Goal: Find specific page/section

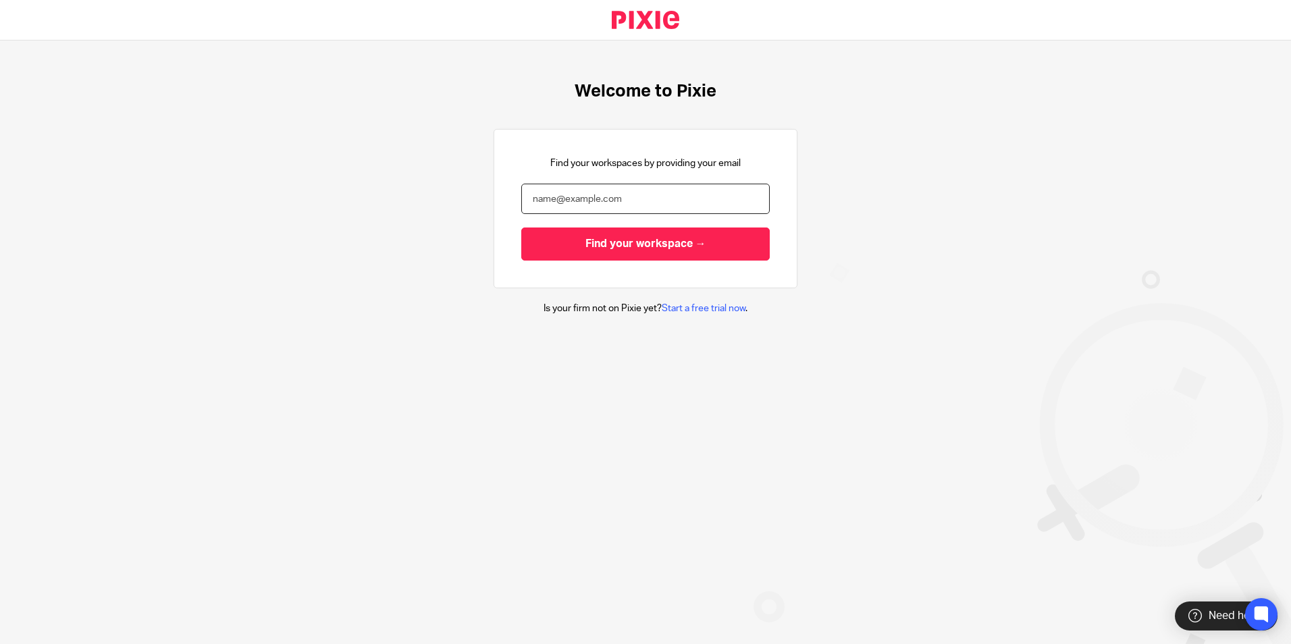
click at [651, 194] on input "email" at bounding box center [645, 199] width 249 height 30
click at [597, 195] on input "email" at bounding box center [645, 199] width 249 height 30
type input "[PERSON_NAME][EMAIL_ADDRESS][DOMAIN_NAME]"
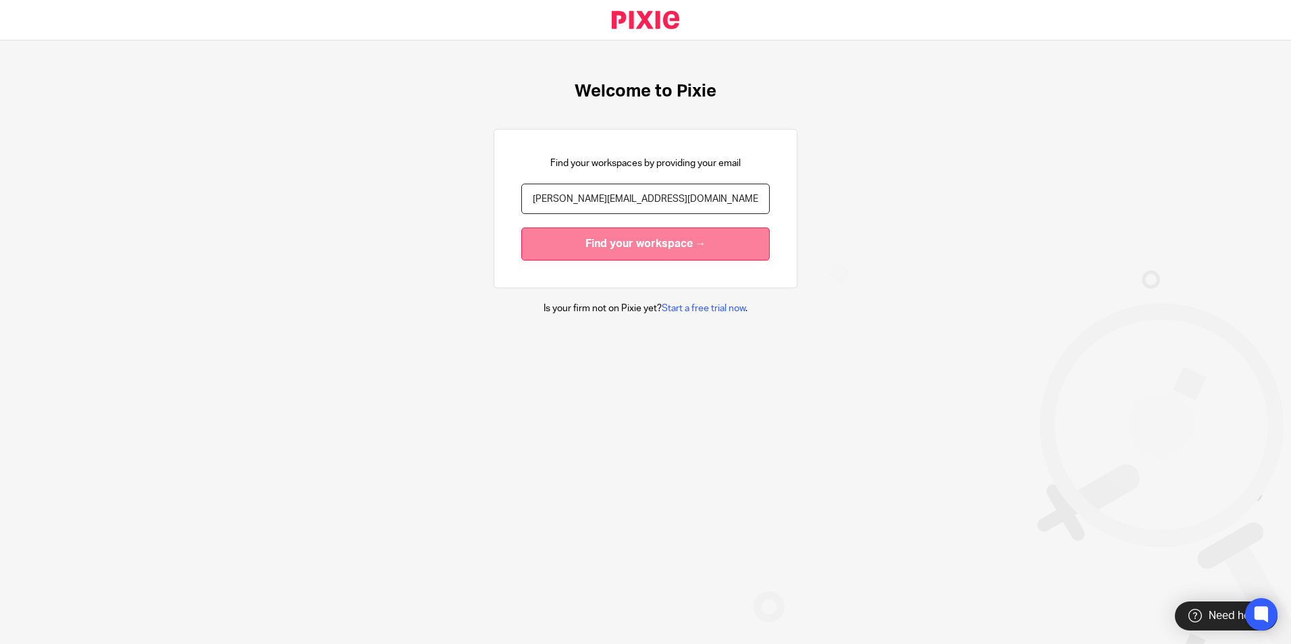
click at [616, 247] on input "Find your workspace →" at bounding box center [645, 244] width 249 height 33
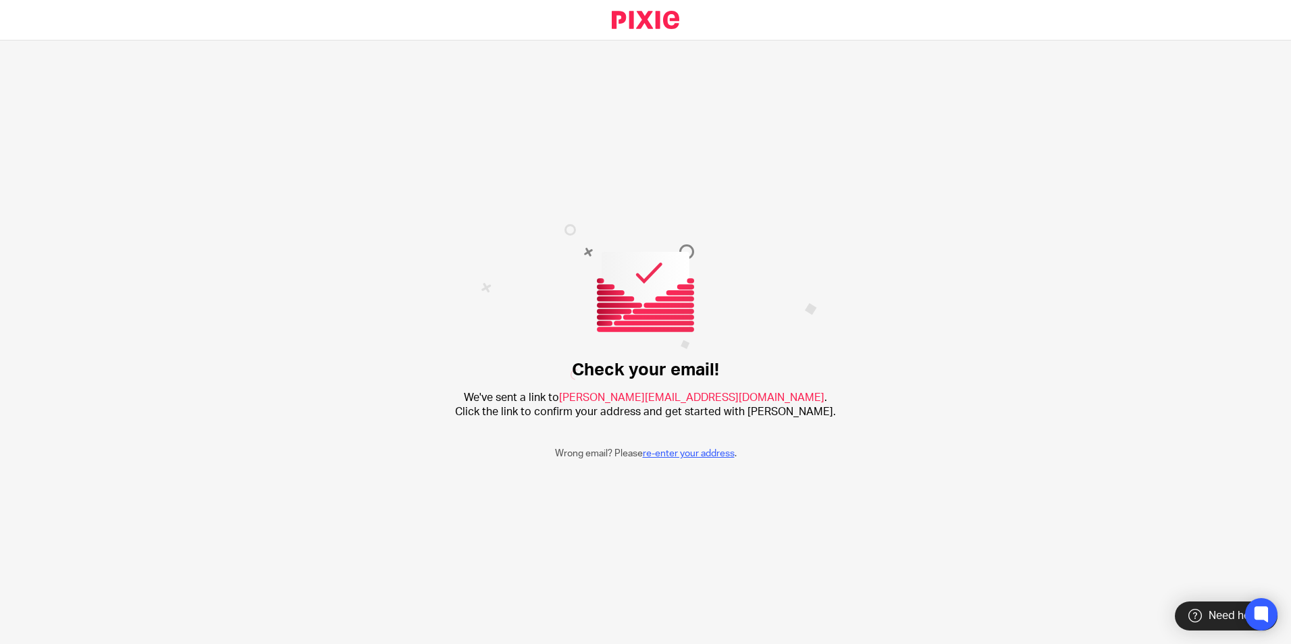
click at [700, 454] on link "re-enter your address" at bounding box center [689, 453] width 92 height 9
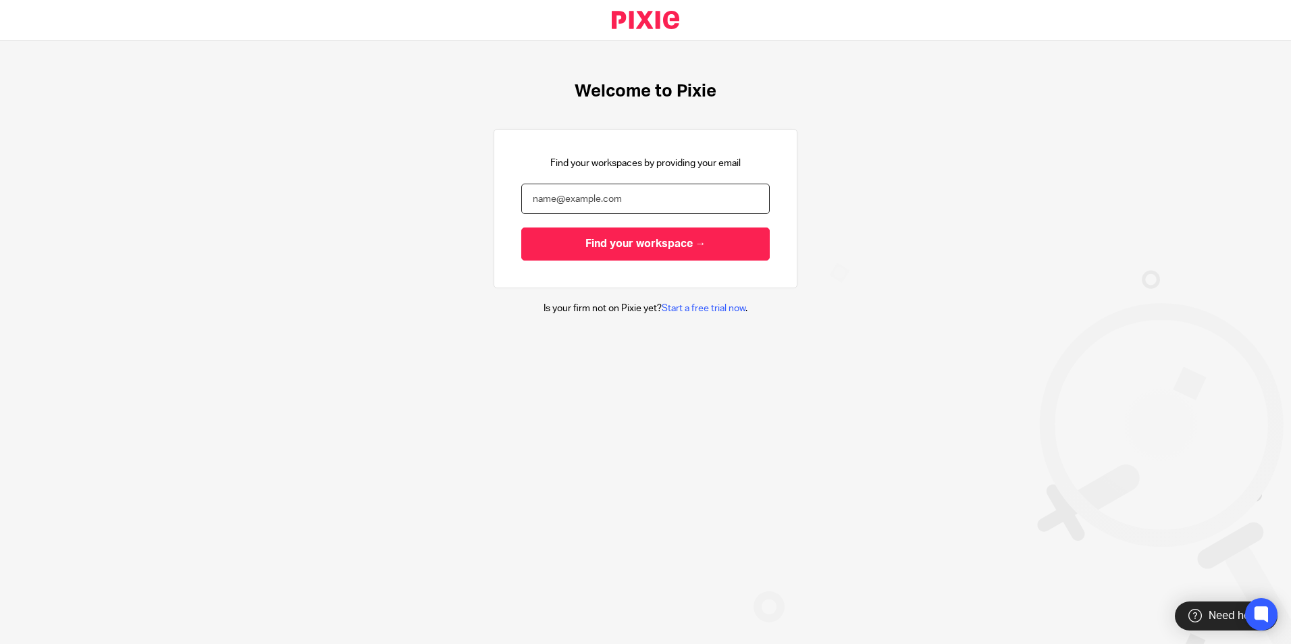
click at [639, 197] on input "email" at bounding box center [645, 199] width 249 height 30
type input "[PERSON_NAME][EMAIL_ADDRESS][DOMAIN_NAME]"
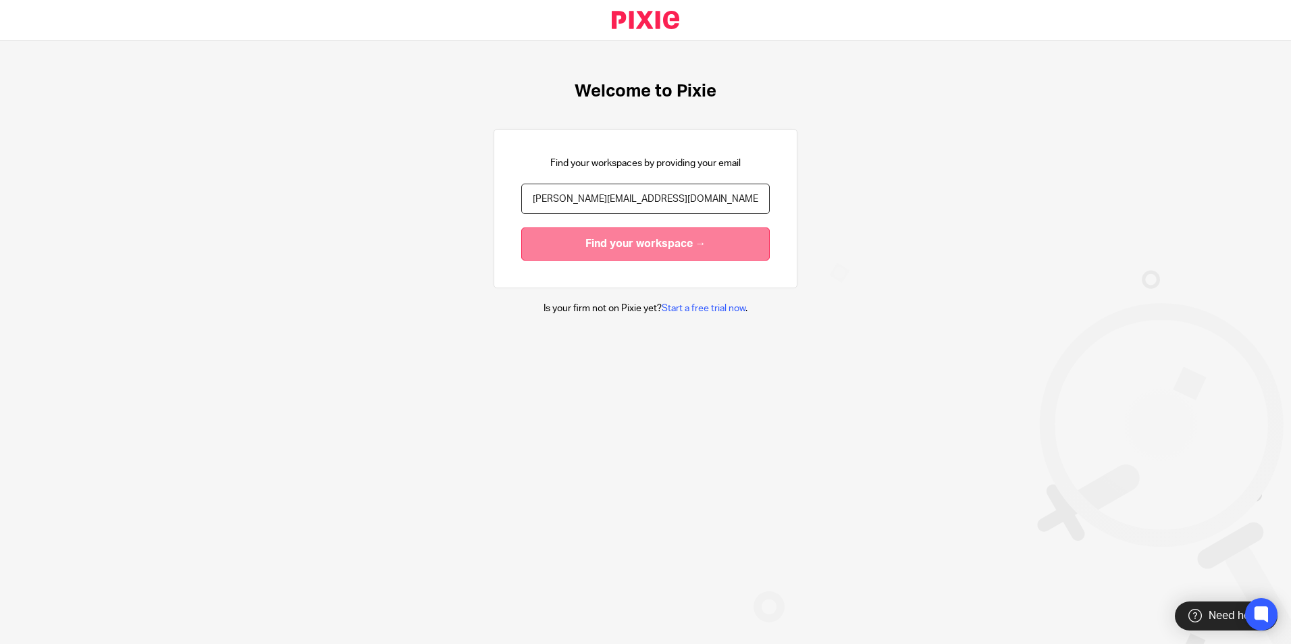
click at [651, 241] on input "Find your workspace →" at bounding box center [645, 244] width 249 height 33
